Goal: Communication & Community: Answer question/provide support

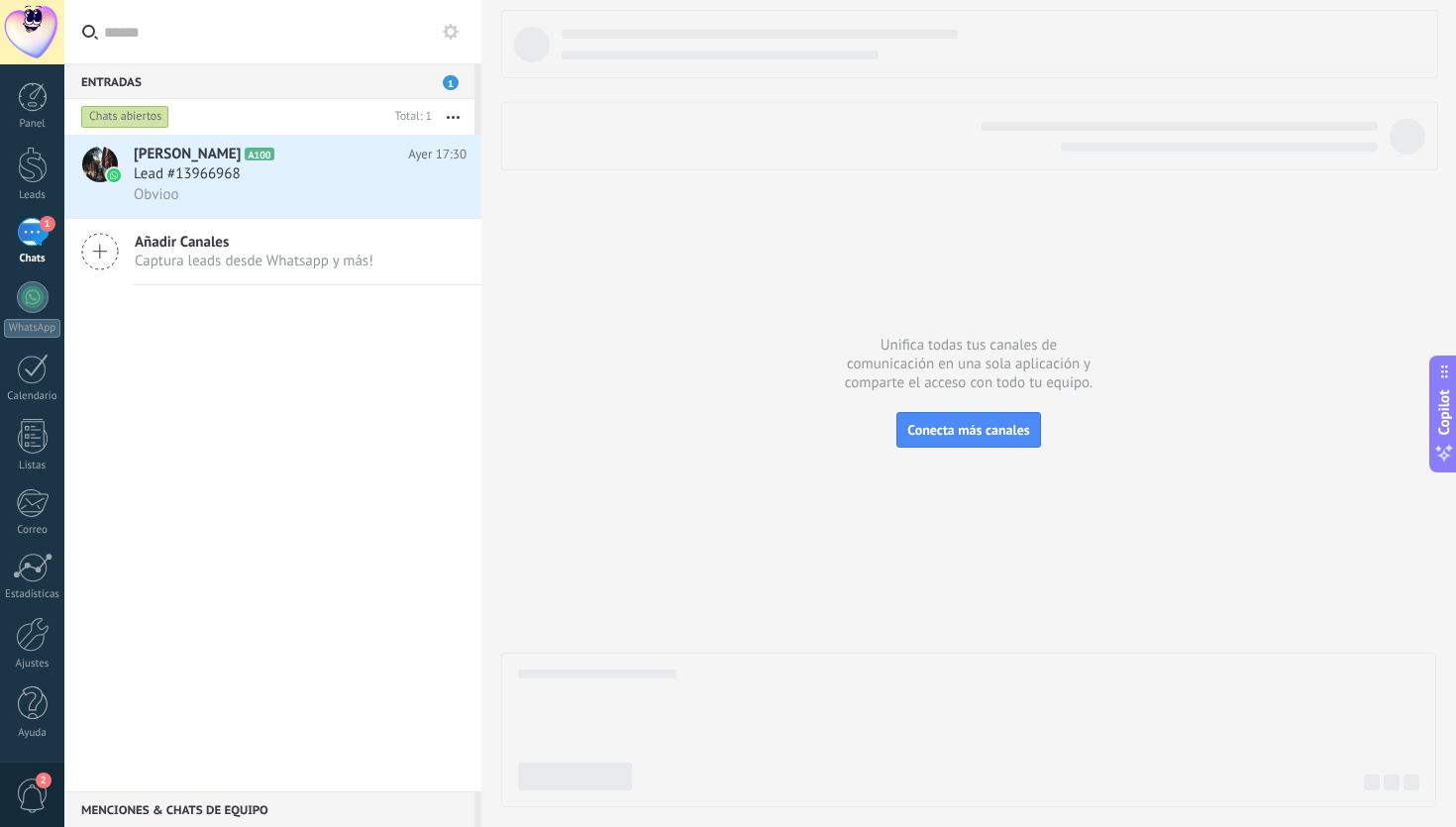
click at [189, 254] on span "Captura leads desde Whatsapp y más!" at bounding box center [254, 261] width 239 height 19
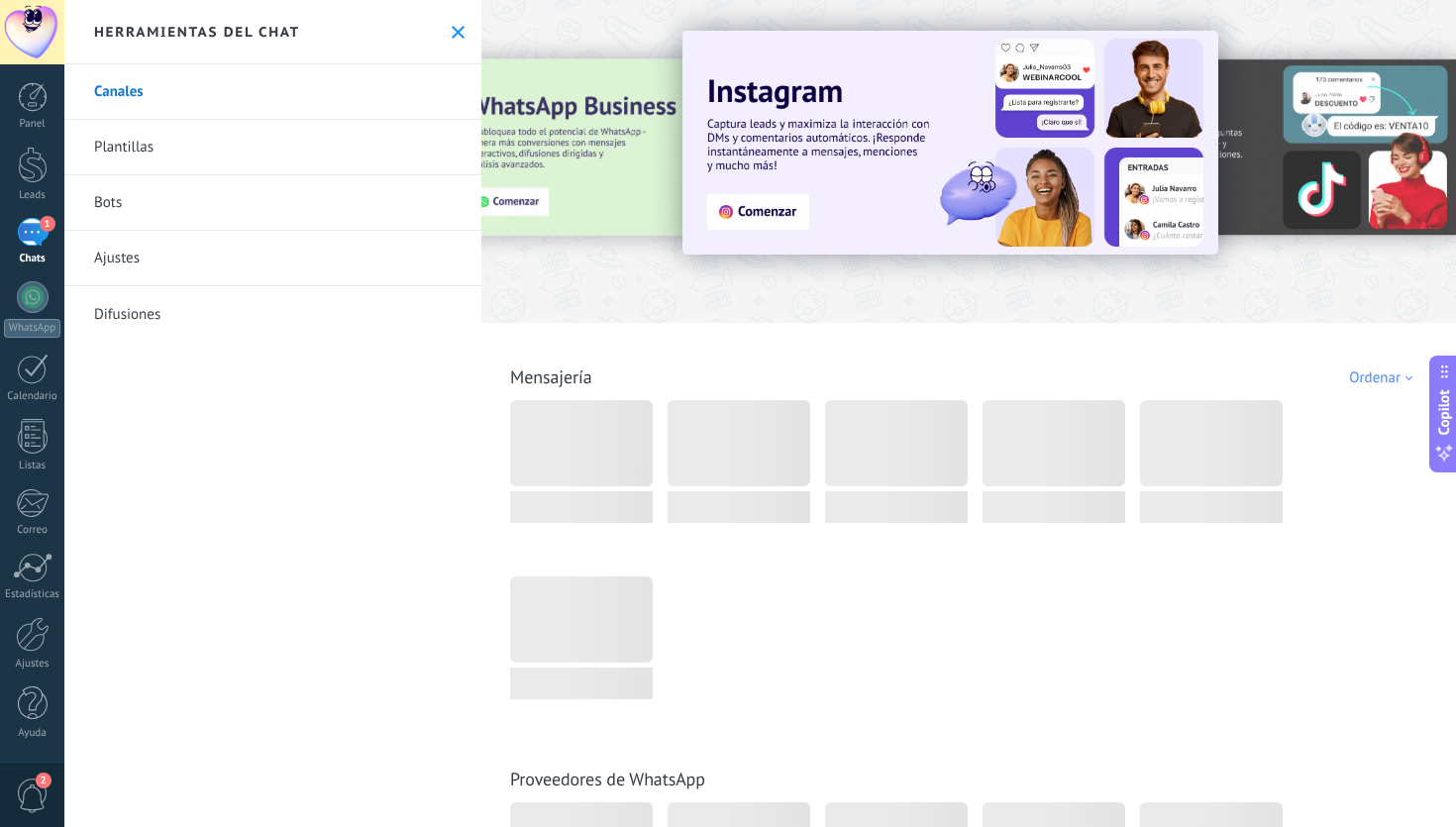
click at [44, 229] on span "1" at bounding box center [48, 224] width 16 height 16
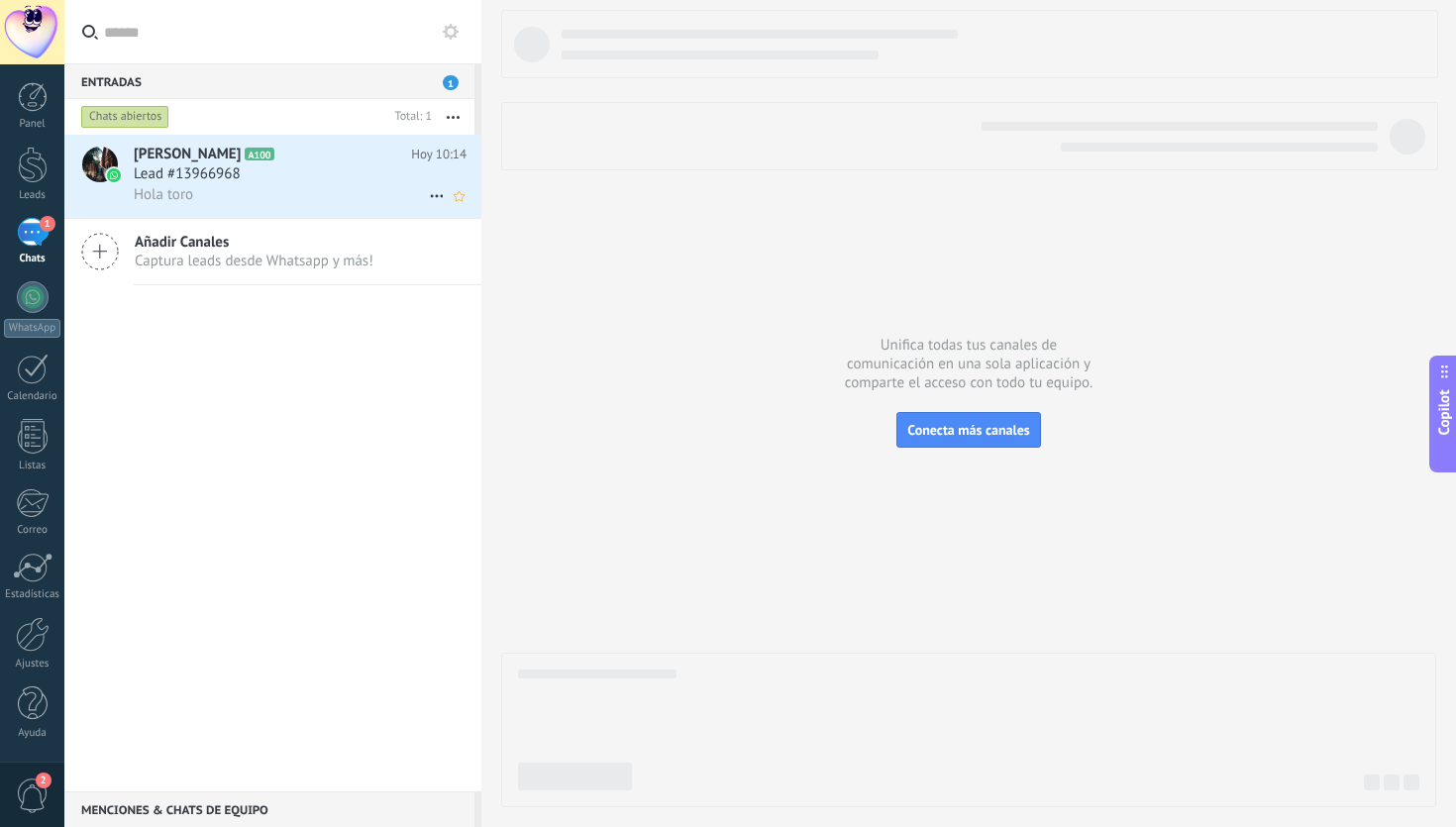
click at [317, 196] on div "Hola toro" at bounding box center [300, 194] width 332 height 21
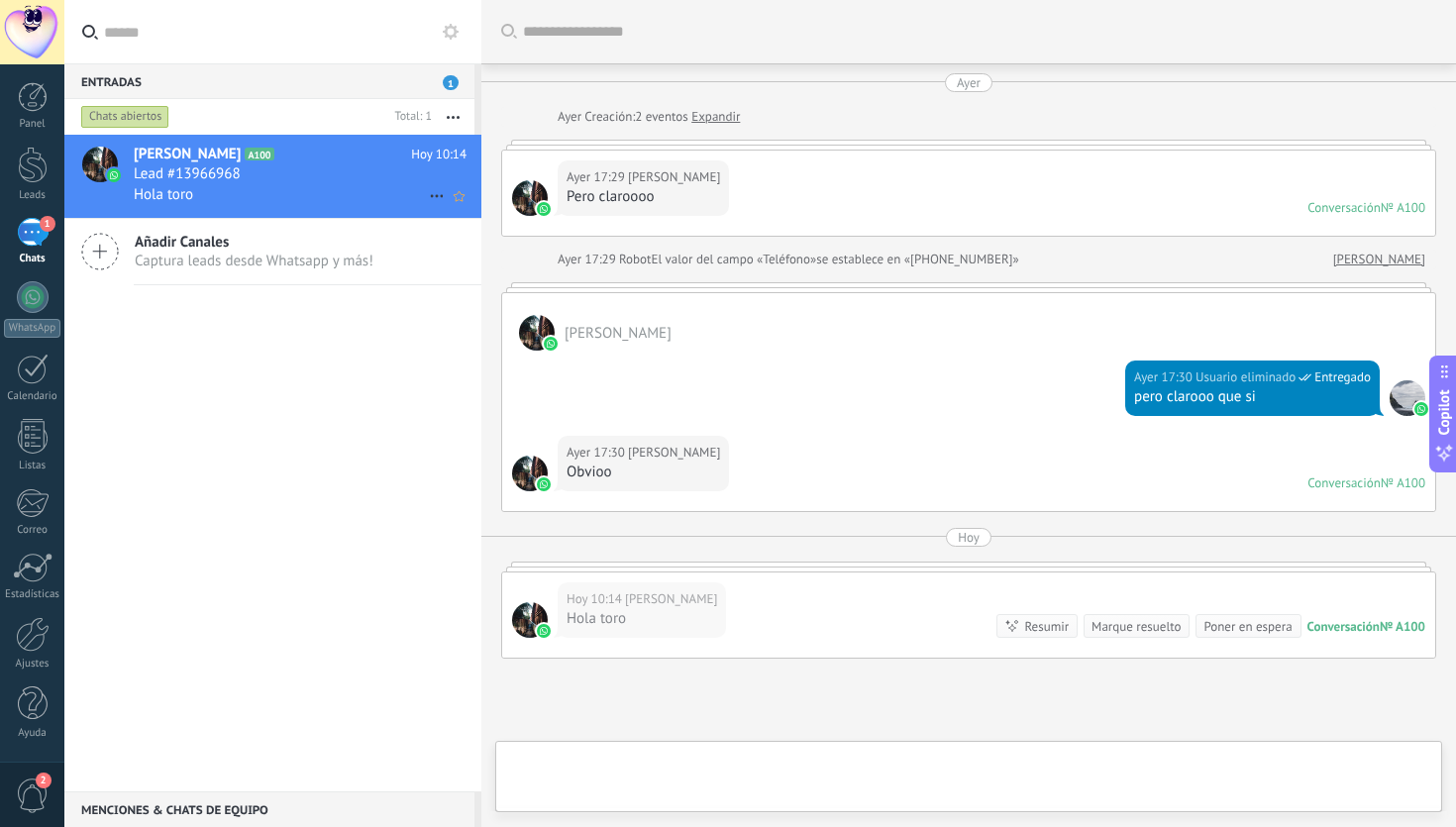
scroll to position [177, 0]
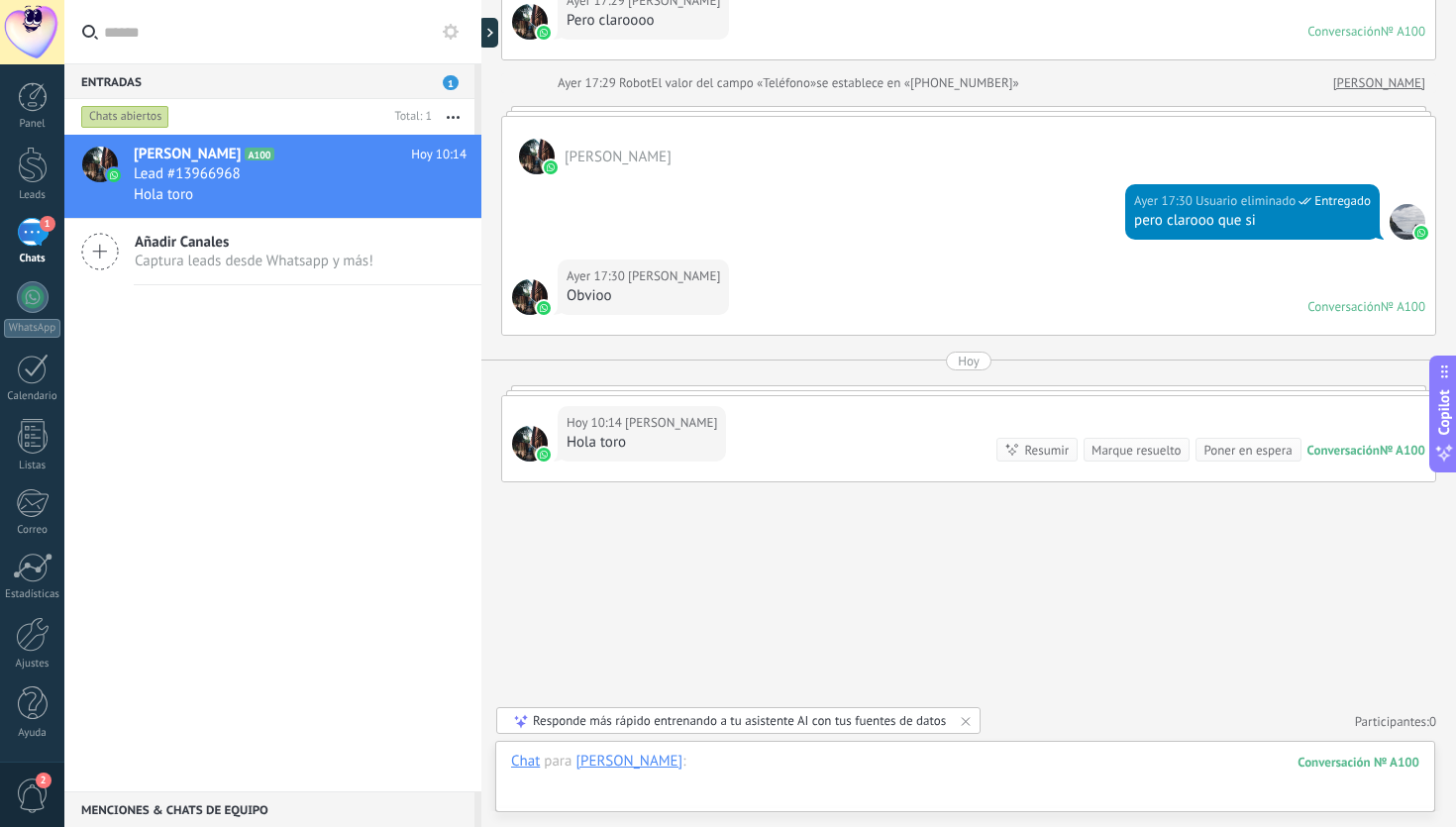
click at [816, 755] on div at bounding box center [965, 781] width 909 height 59
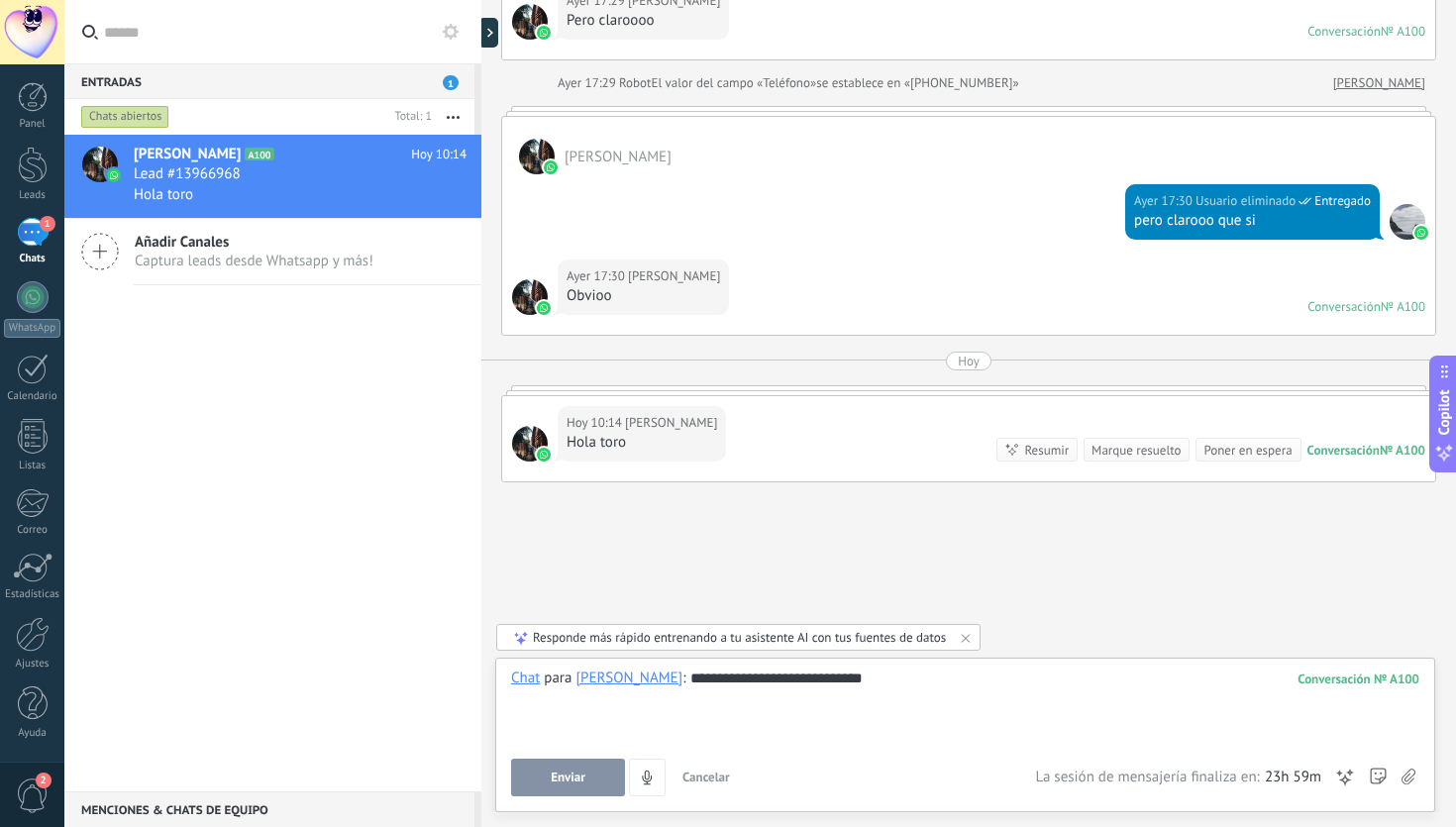
click at [588, 762] on button "Enviar" at bounding box center [567, 777] width 114 height 38
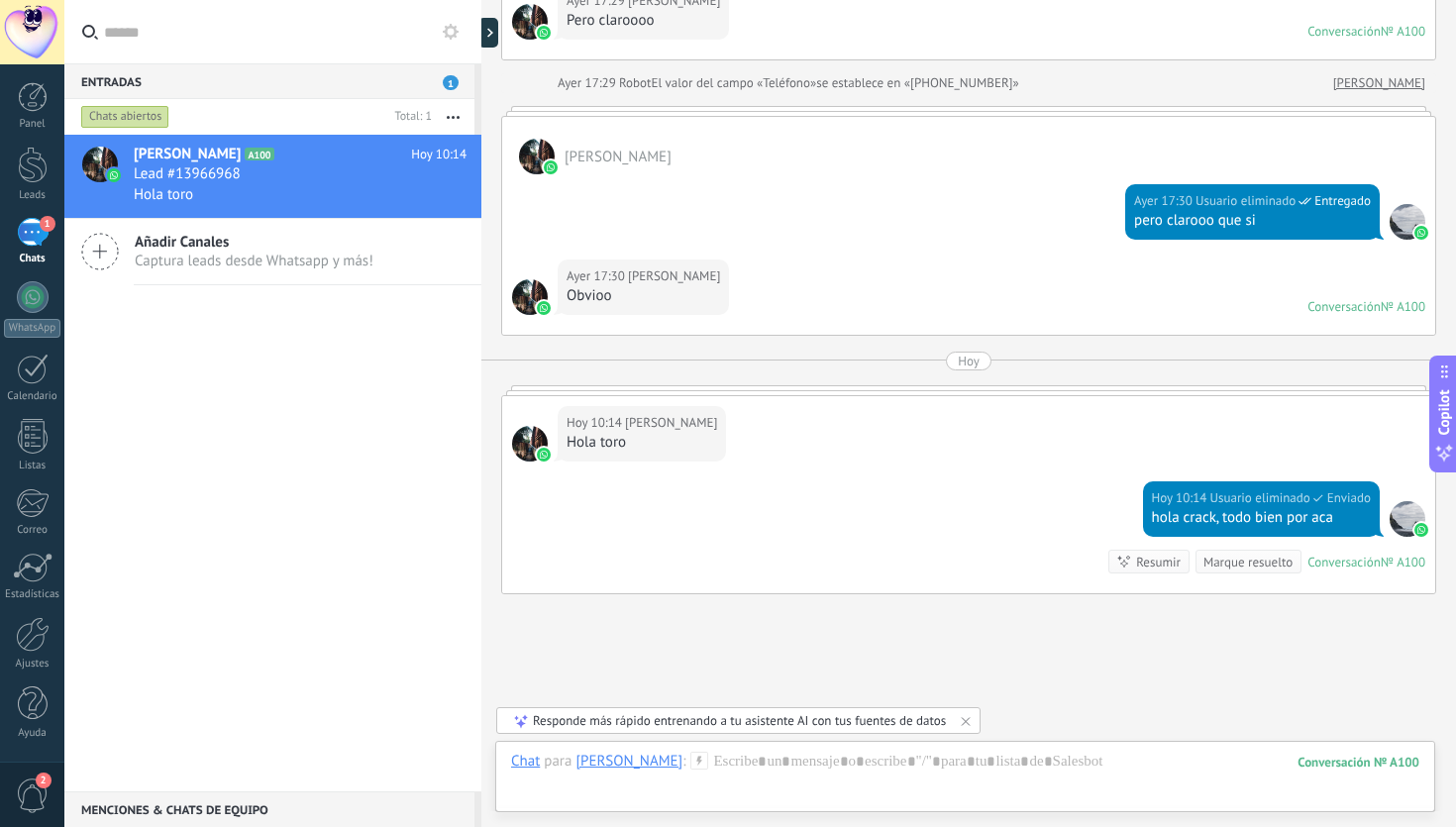
scroll to position [289, 0]
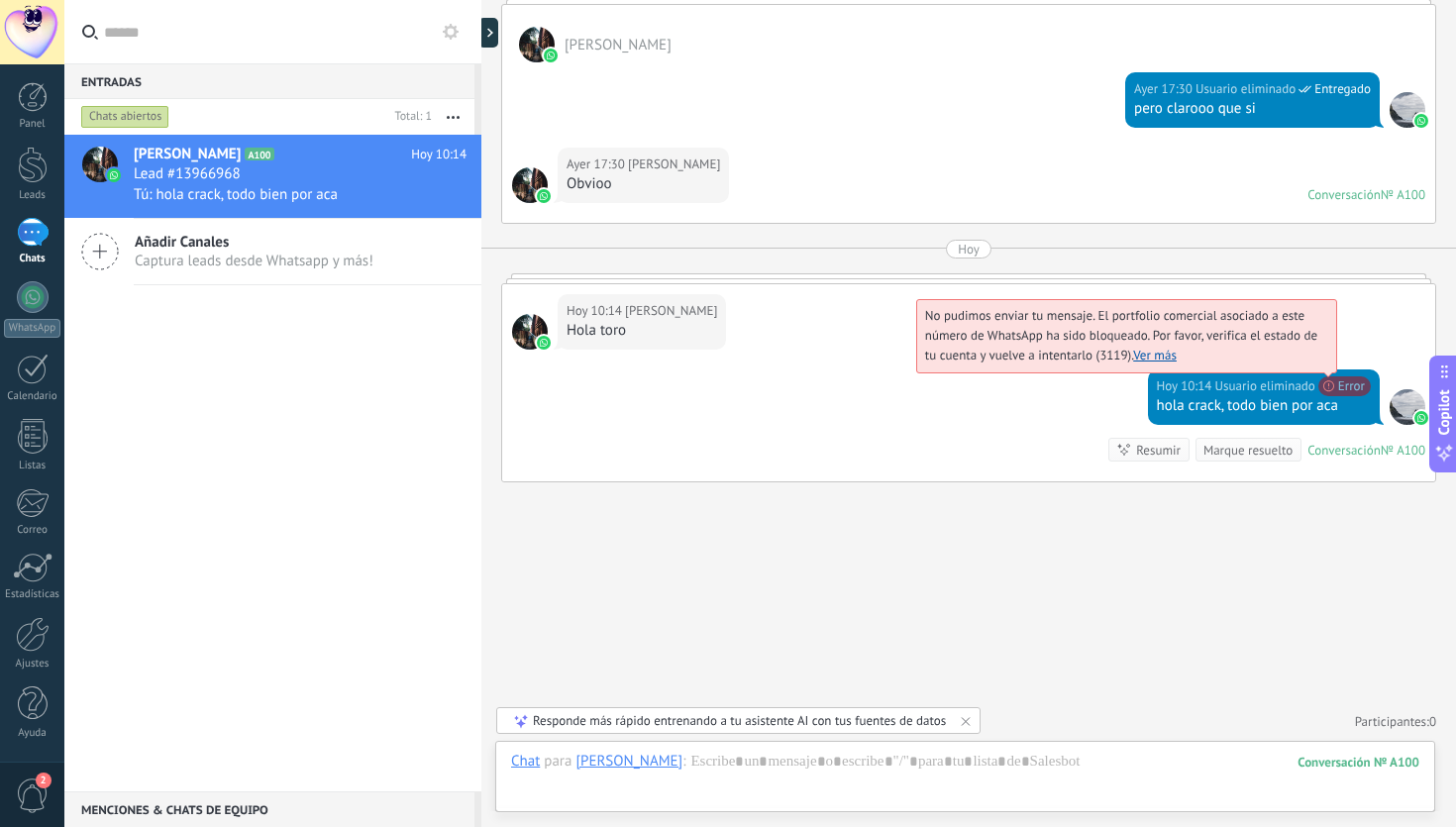
click at [1317, 363] on span "No pudimos enviar tu mensaje. El portfolio comercial asociado a este número de …" at bounding box center [1120, 334] width 392 height 57
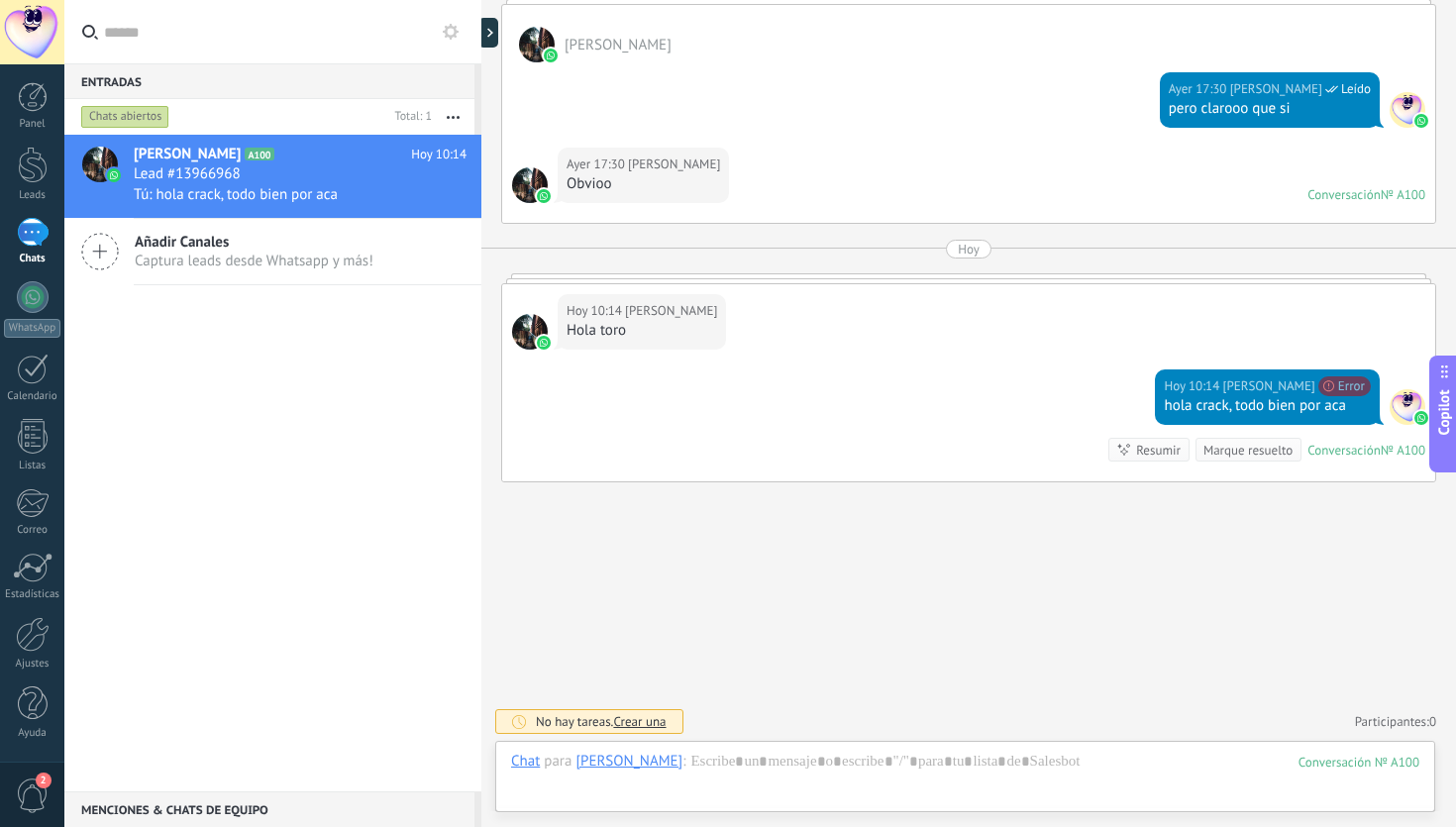
scroll to position [326, 0]
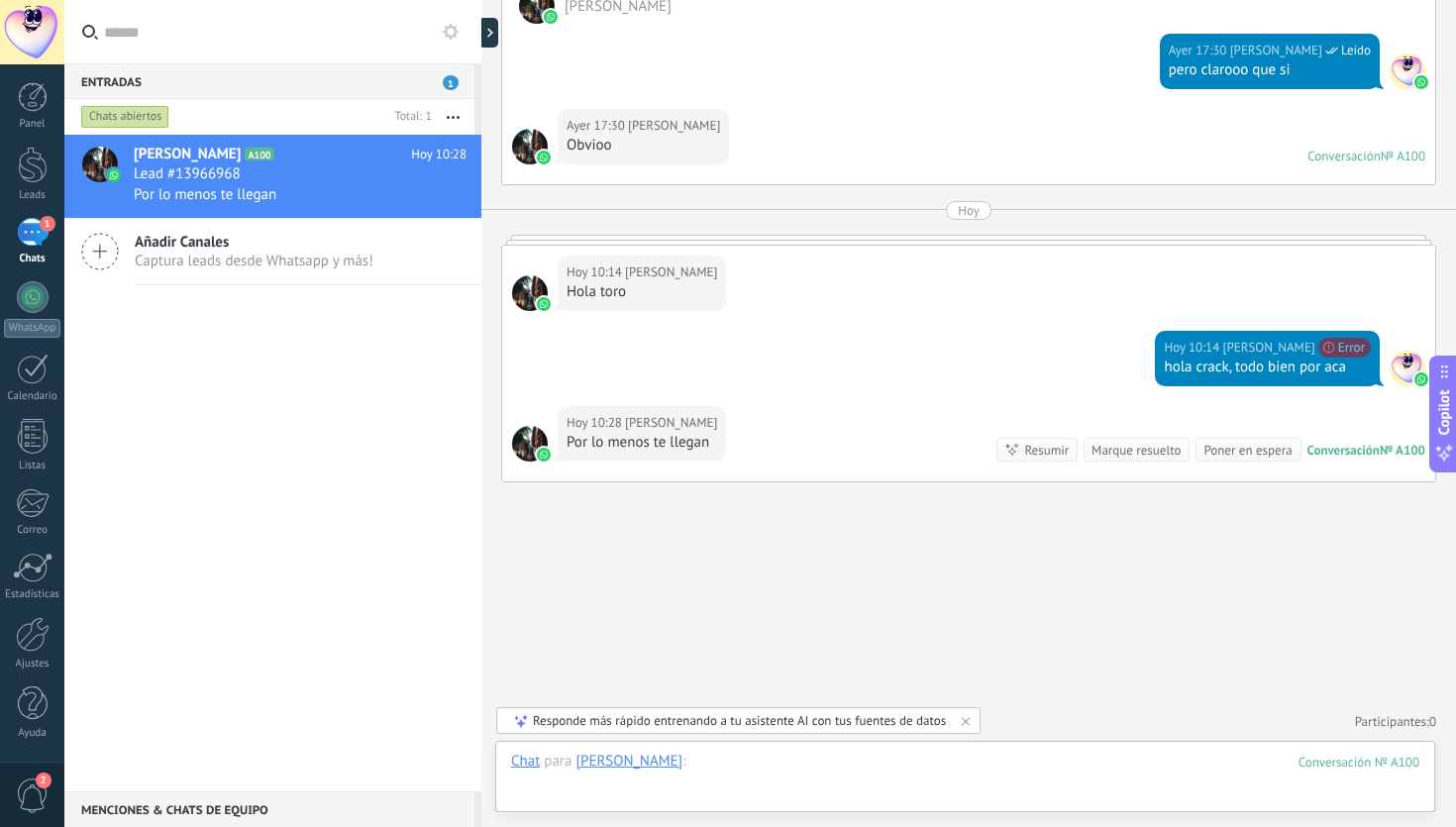
click at [856, 753] on div at bounding box center [965, 781] width 909 height 59
